Goal: Information Seeking & Learning: Learn about a topic

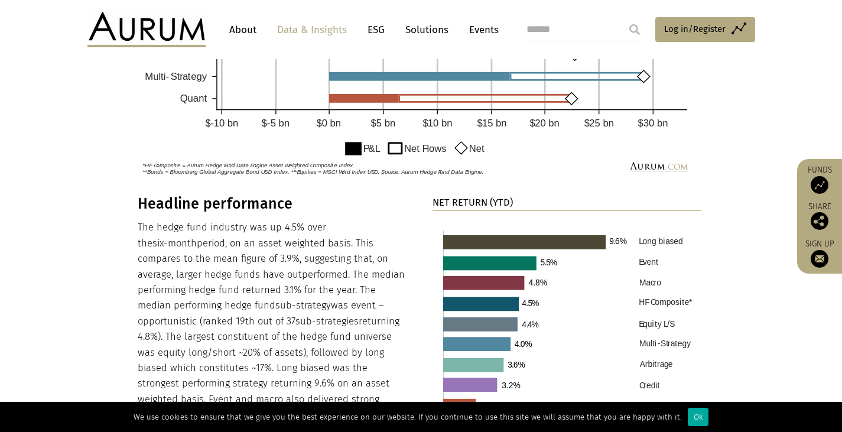
scroll to position [1122, 0]
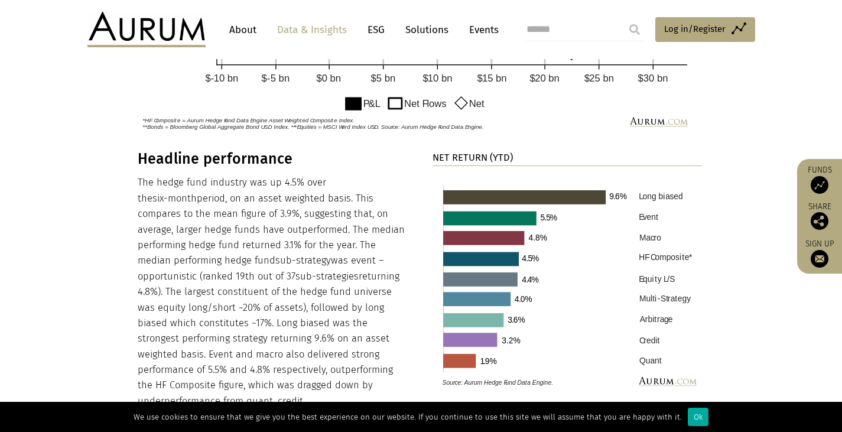
click at [652, 361] on img at bounding box center [566, 284] width 269 height 218
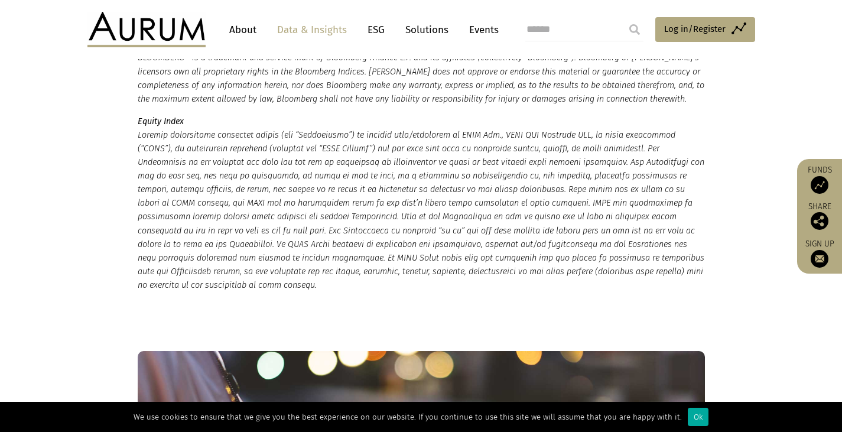
scroll to position [2894, 0]
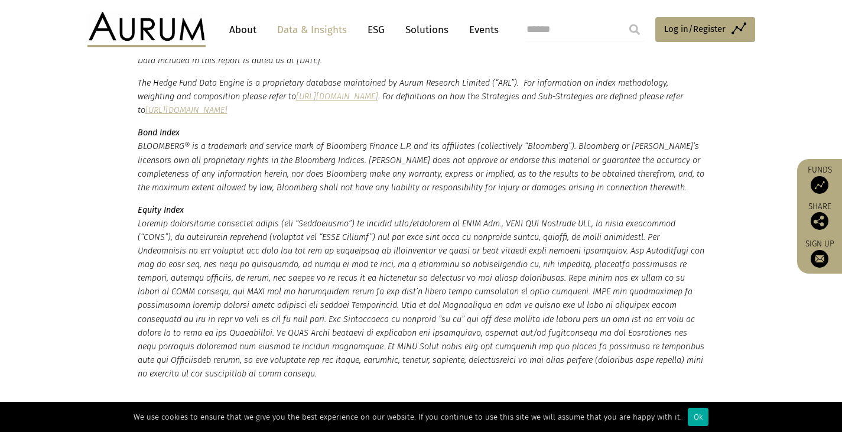
click at [239, 29] on link "About" at bounding box center [242, 30] width 39 height 22
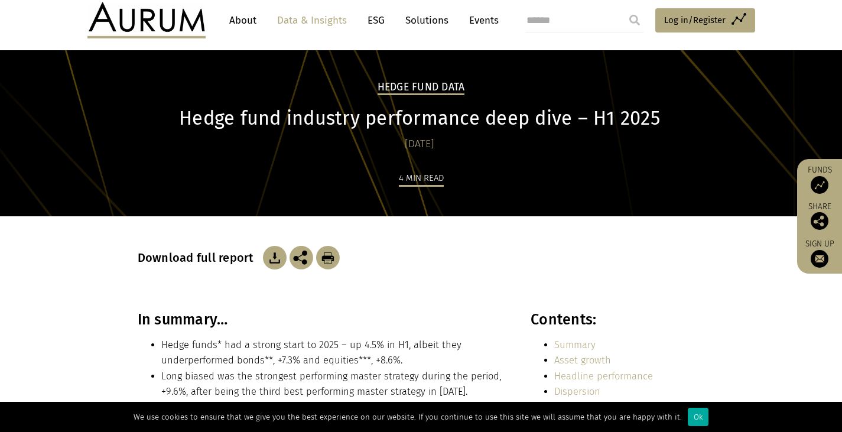
scroll to position [0, 0]
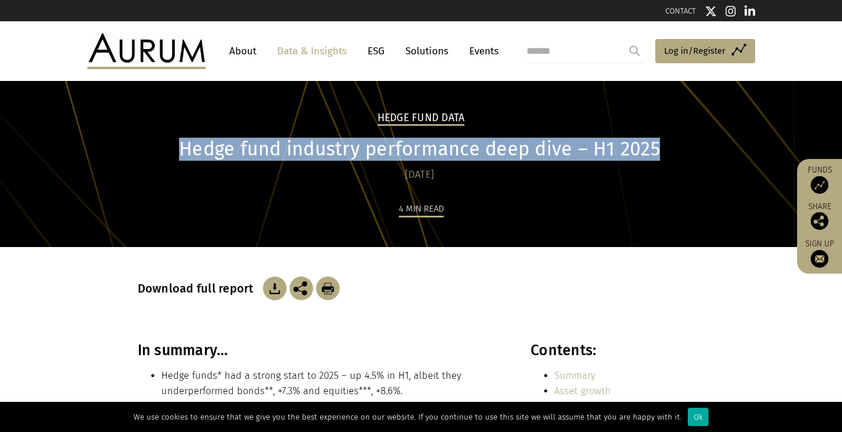
drag, startPoint x: 680, startPoint y: 153, endPoint x: 171, endPoint y: 147, distance: 509.2
click at [171, 146] on h1 "Hedge fund industry performance deep dive – H1 2025" at bounding box center [420, 149] width 564 height 23
copy h1 "Hedge fund industry performance deep dive – H1 2025"
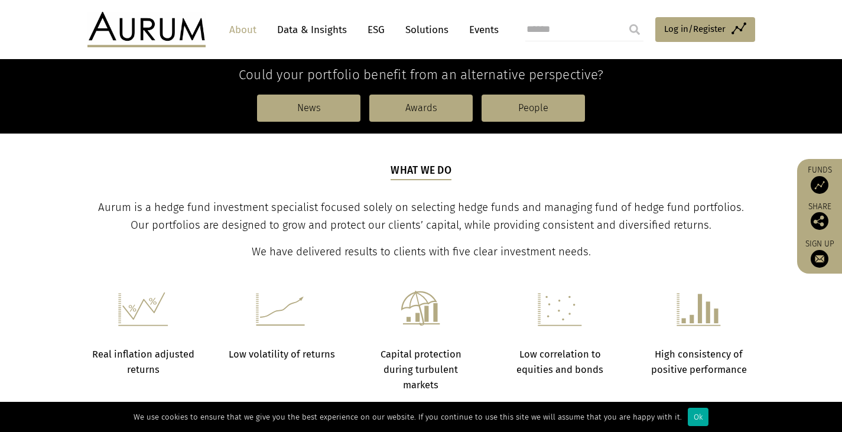
scroll to position [354, 0]
